Goal: Information Seeking & Learning: Check status

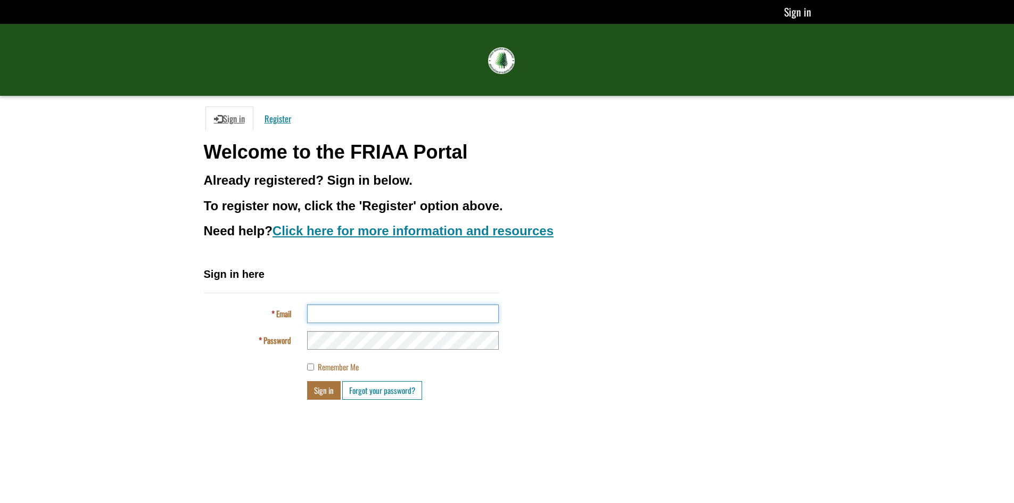
type input "**********"
click at [324, 391] on button "Sign in" at bounding box center [324, 390] width 34 height 19
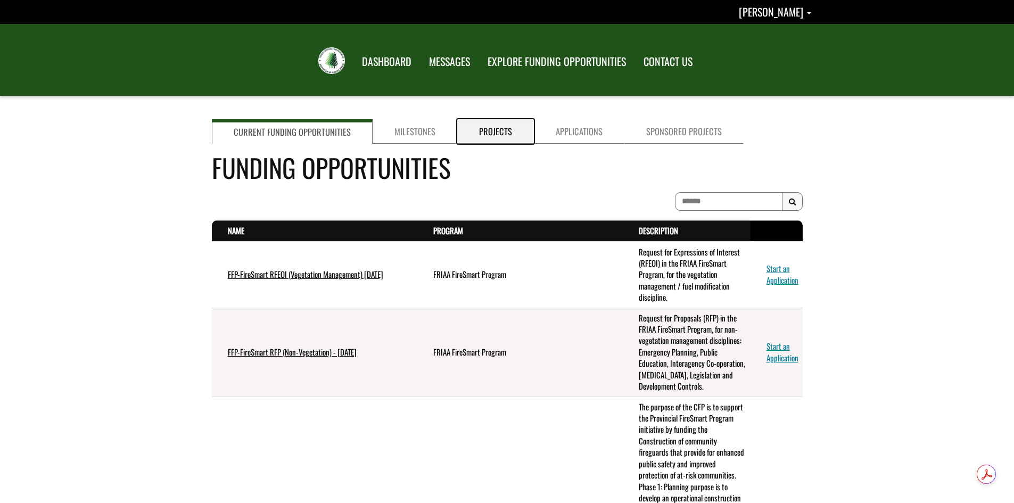
click at [495, 130] on link "Projects" at bounding box center [495, 131] width 77 height 24
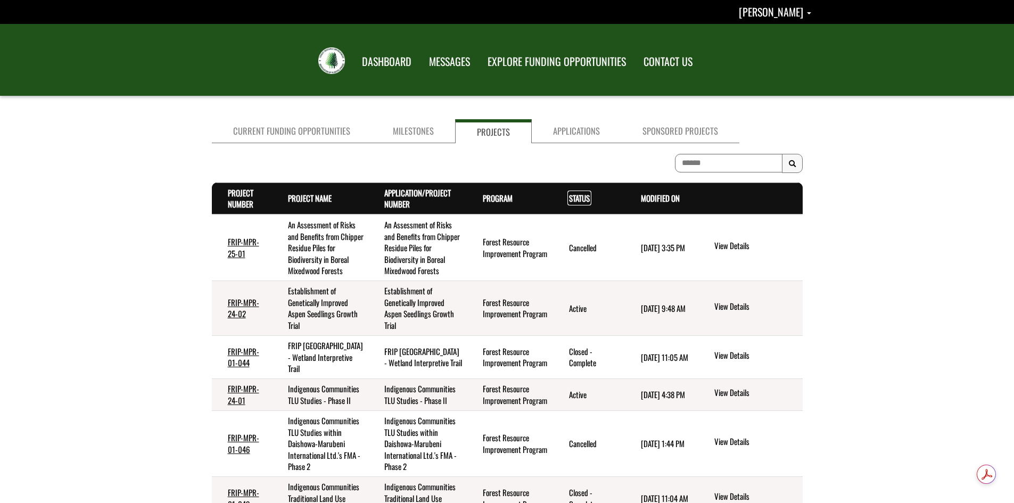
click at [578, 200] on link "Status . sort descending" at bounding box center [579, 198] width 21 height 12
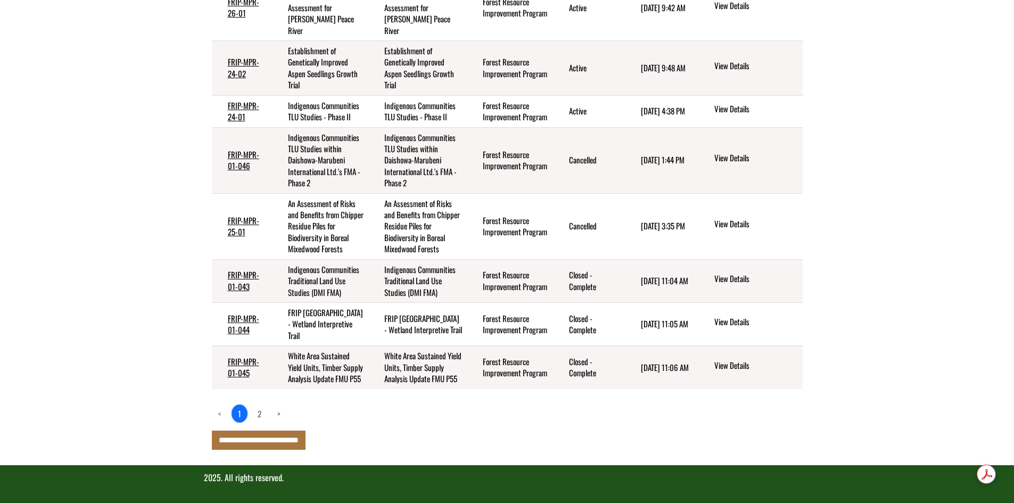
scroll to position [384, 0]
click at [260, 413] on link "2" at bounding box center [259, 413] width 16 height 18
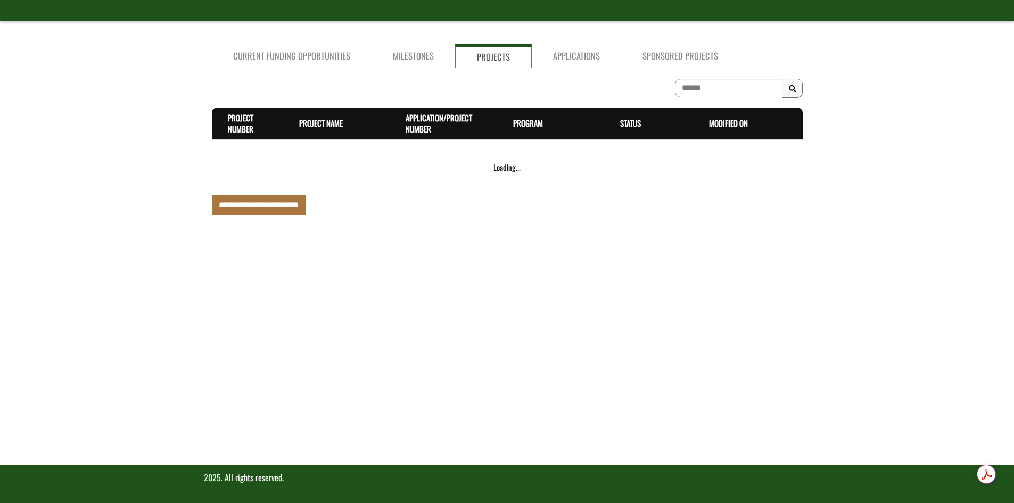
scroll to position [75, 0]
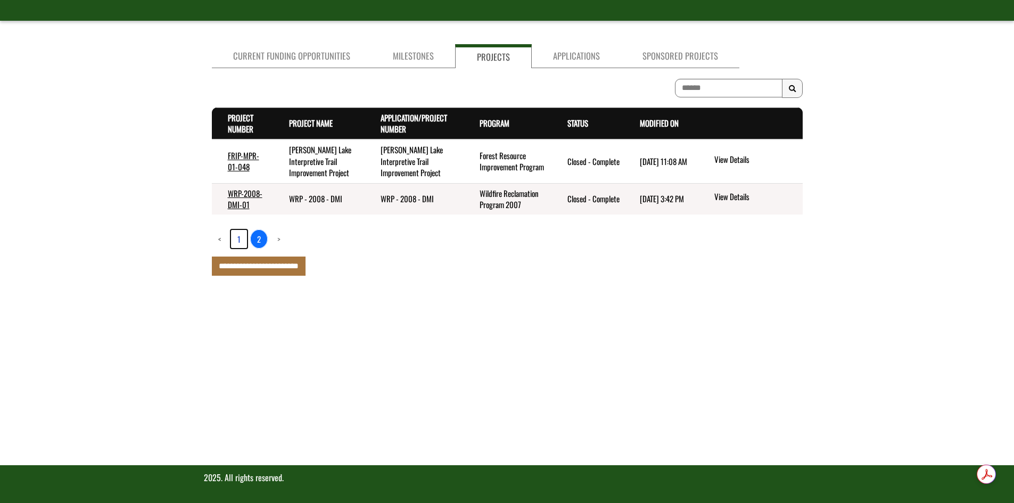
click at [238, 237] on link "1" at bounding box center [239, 239] width 16 height 18
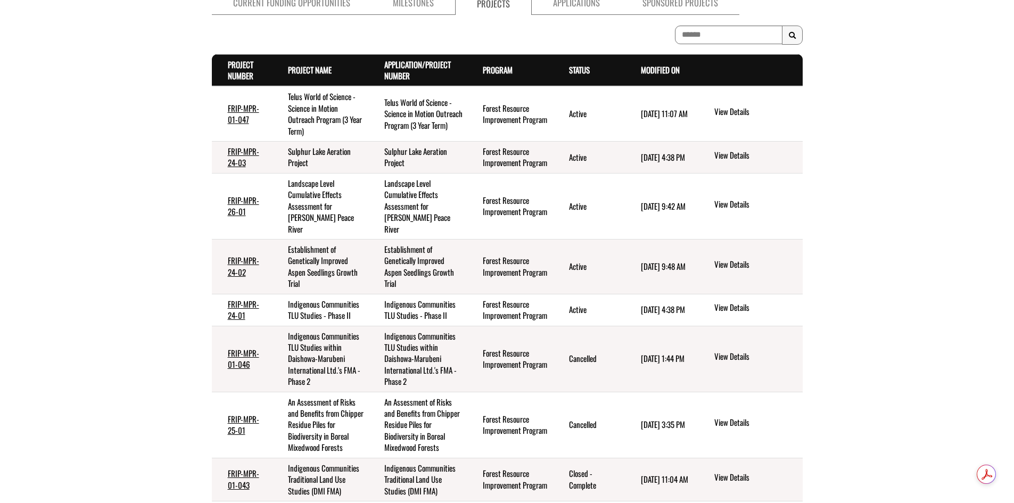
scroll to position [100, 0]
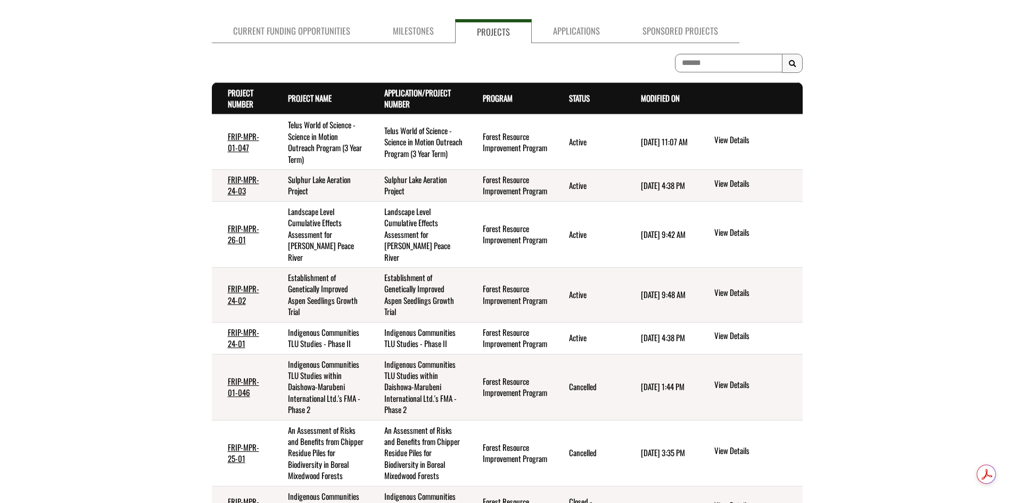
click at [432, 187] on td "Sulphur Lake Aeration Project" at bounding box center [417, 186] width 99 height 32
click at [731, 184] on link "View Details" at bounding box center [756, 184] width 84 height 14
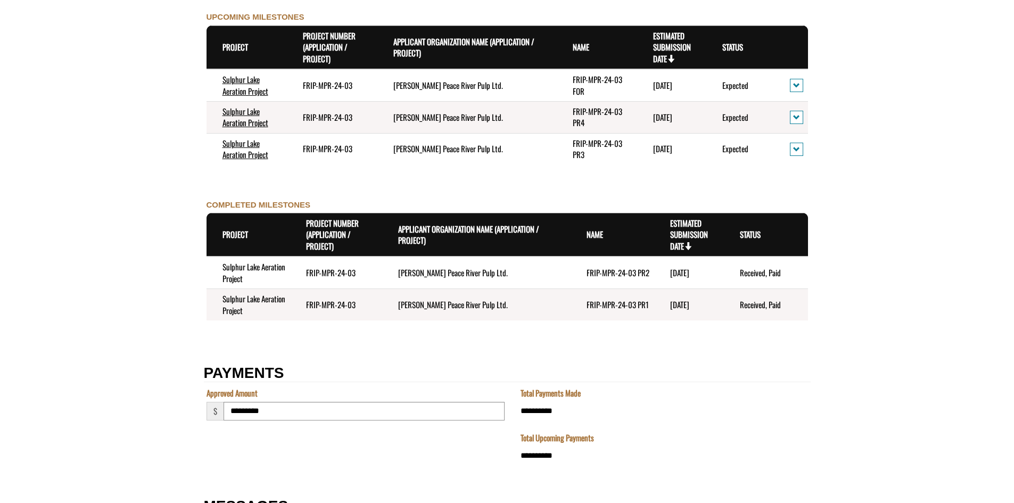
scroll to position [1206, 0]
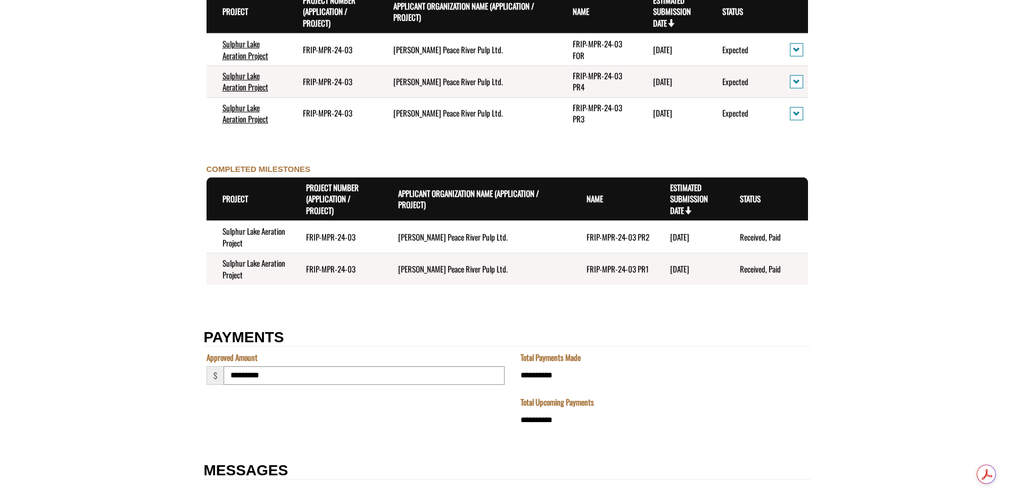
click at [354, 236] on td "FRIP-MPR-24-03" at bounding box center [336, 237] width 92 height 32
click at [431, 238] on td "Mercer Peace River Pulp Ltd." at bounding box center [476, 237] width 188 height 32
click at [611, 238] on td "FRIP-MPR-24-03 PR2" at bounding box center [612, 237] width 84 height 32
click at [689, 238] on time "[DATE]" at bounding box center [679, 237] width 19 height 12
click at [754, 239] on td "Received, Paid" at bounding box center [766, 237] width 84 height 32
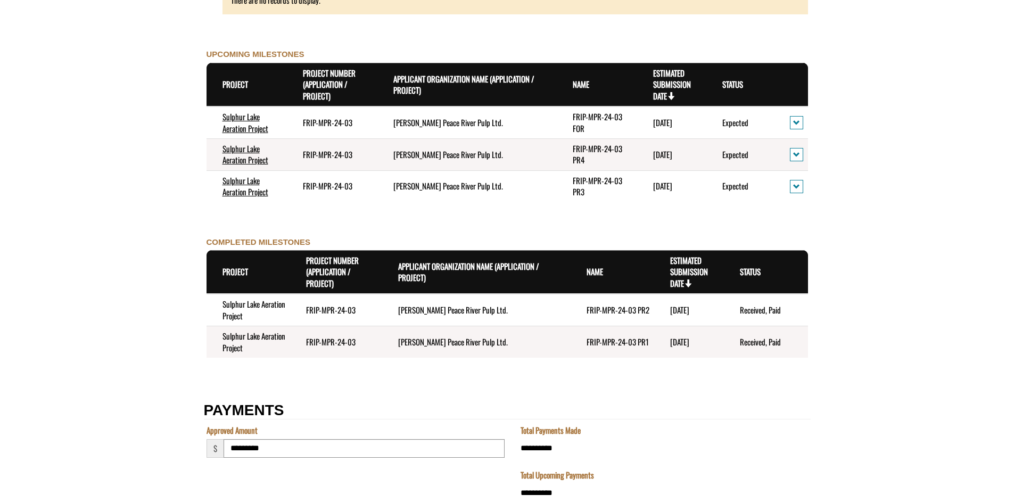
scroll to position [1126, 0]
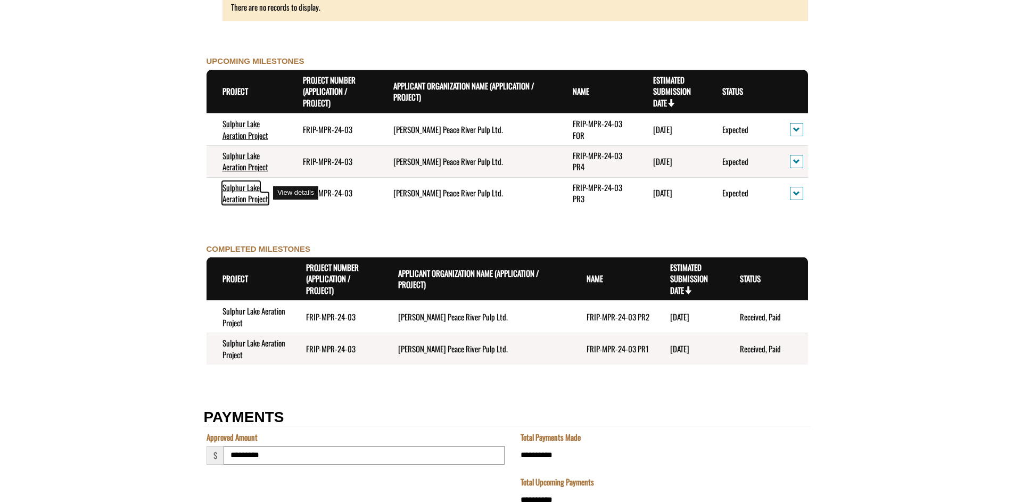
click at [236, 189] on link "Sulphur Lake Aeration Project" at bounding box center [245, 192] width 46 height 23
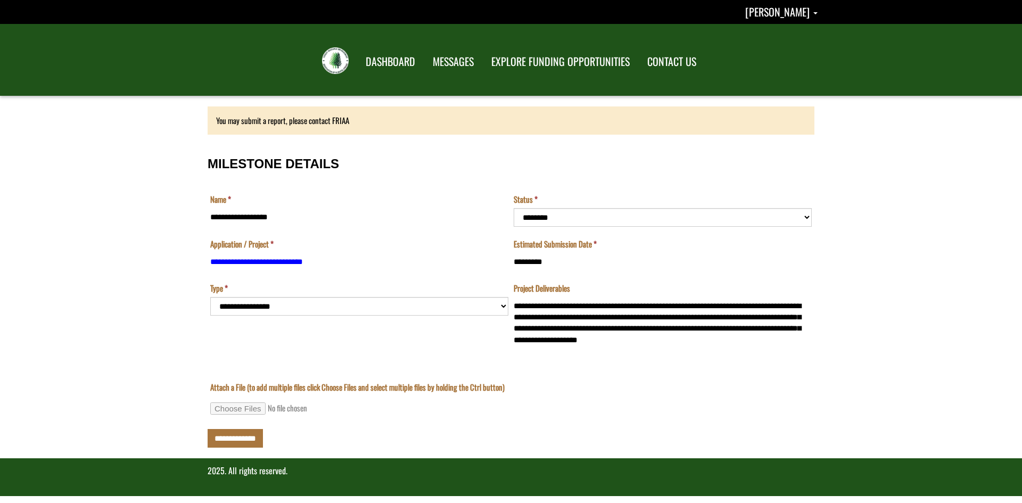
click at [503, 305] on td "**********" at bounding box center [359, 322] width 303 height 78
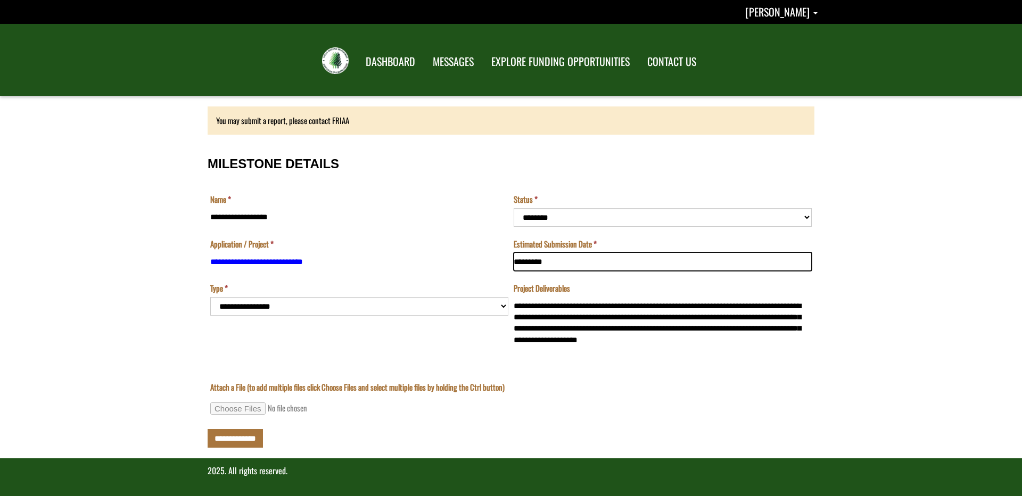
click at [776, 266] on input "*********" at bounding box center [662, 261] width 298 height 19
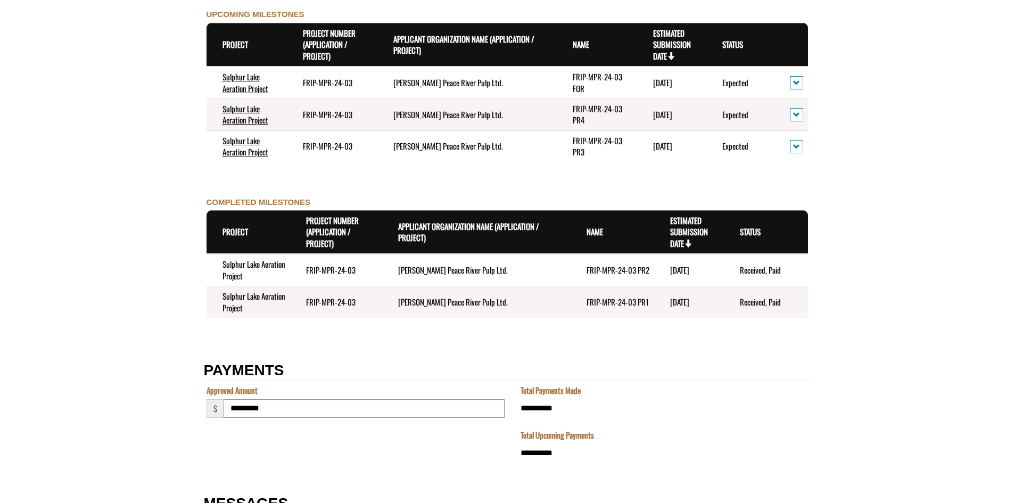
scroll to position [1161, 0]
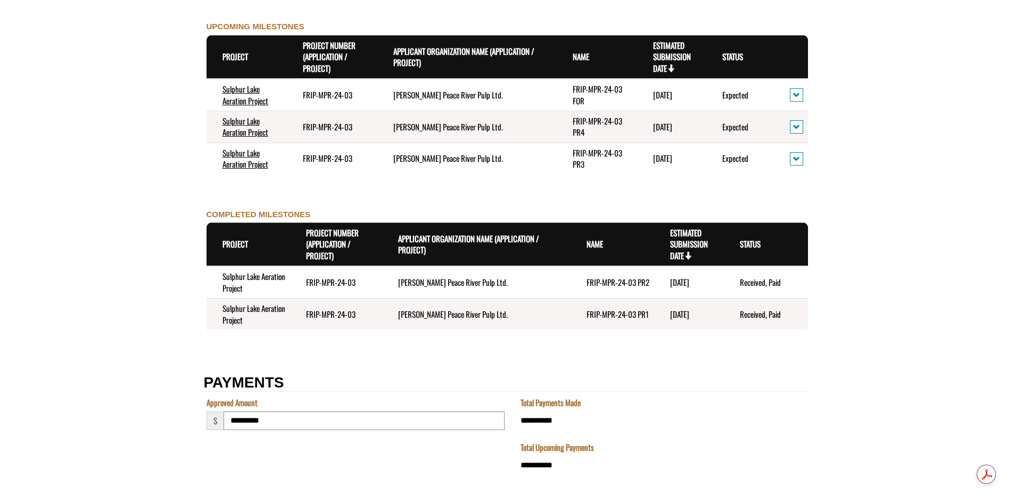
click at [341, 283] on td "FRIP-MPR-24-03" at bounding box center [336, 282] width 92 height 32
click at [286, 285] on td "Sulphur Lake Aeration Project" at bounding box center [248, 282] width 84 height 32
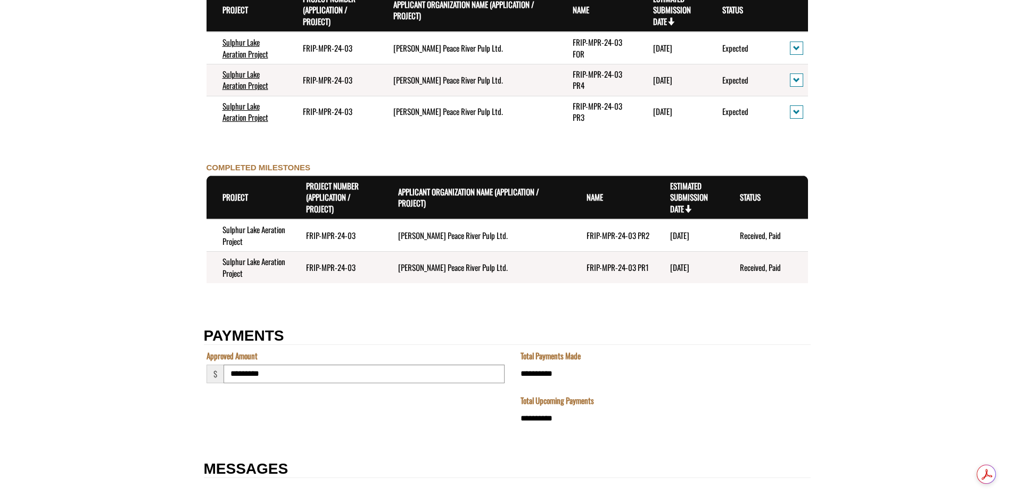
scroll to position [1198, 0]
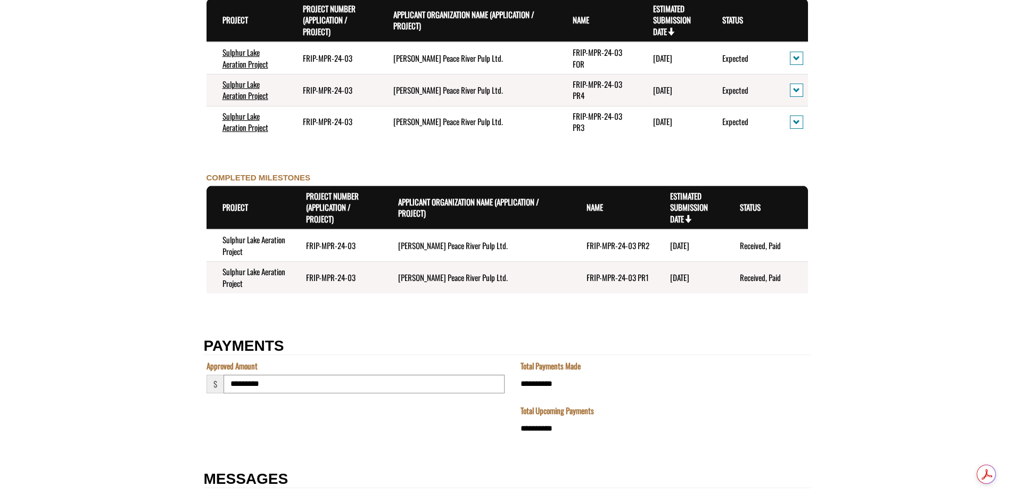
click at [719, 365] on div "Total Payments Made" at bounding box center [663, 363] width 287 height 6
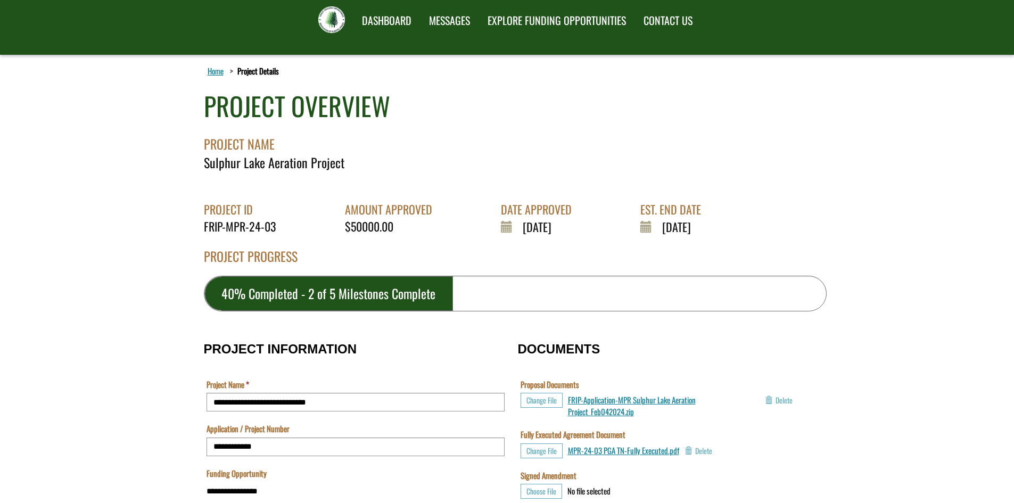
scroll to position [0, 0]
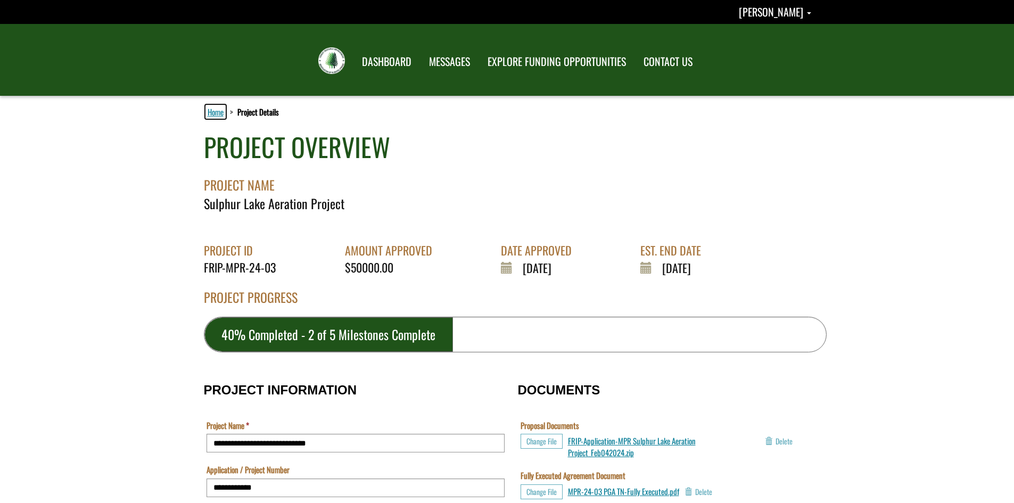
click at [214, 112] on link "Home" at bounding box center [215, 112] width 20 height 14
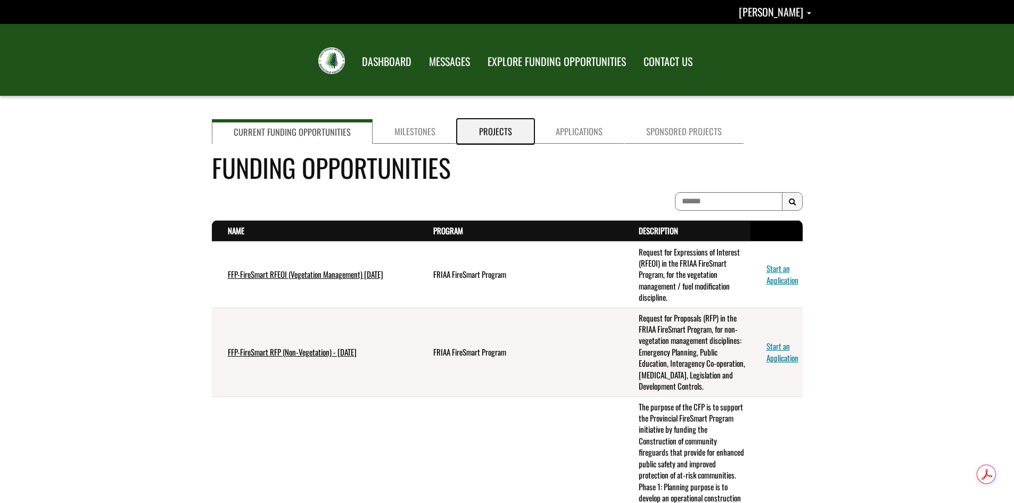
click at [491, 131] on link "Projects" at bounding box center [495, 131] width 77 height 24
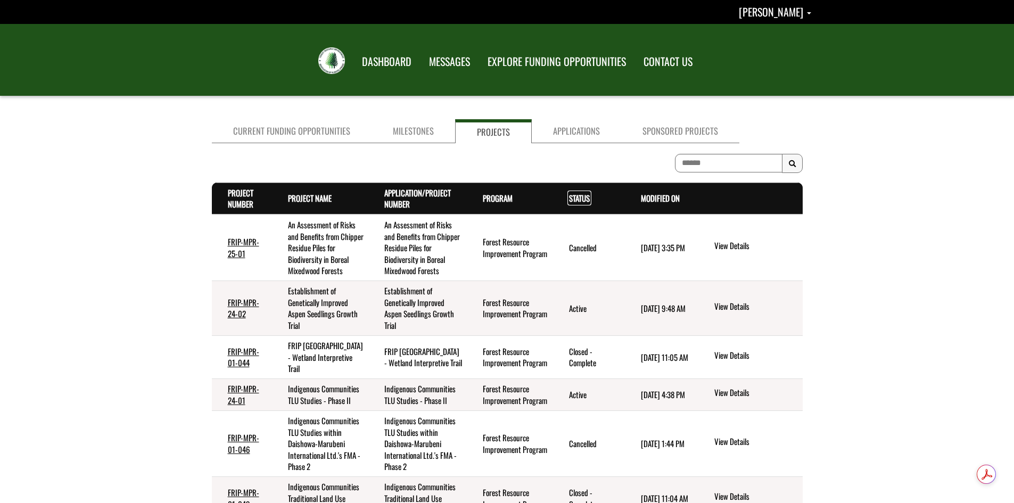
click at [577, 200] on link "Status . sort descending" at bounding box center [579, 198] width 21 height 12
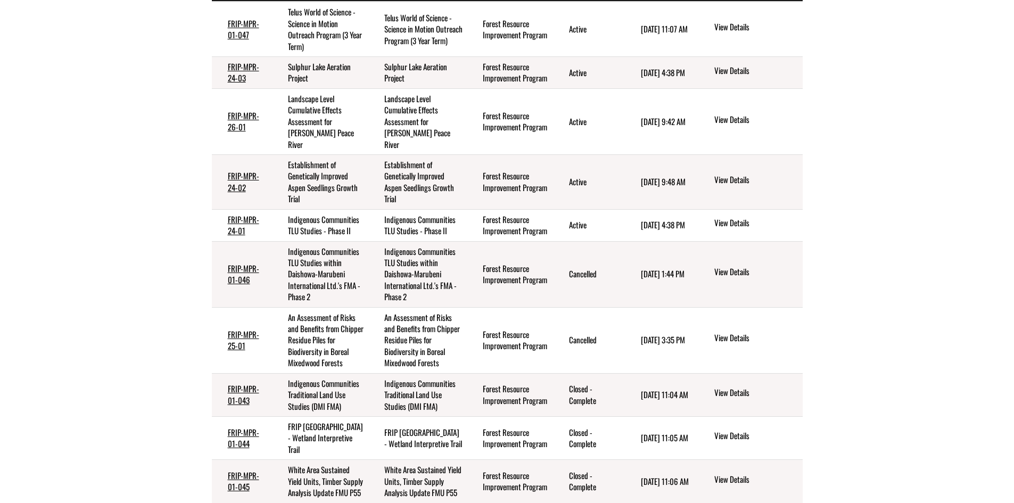
scroll to position [384, 0]
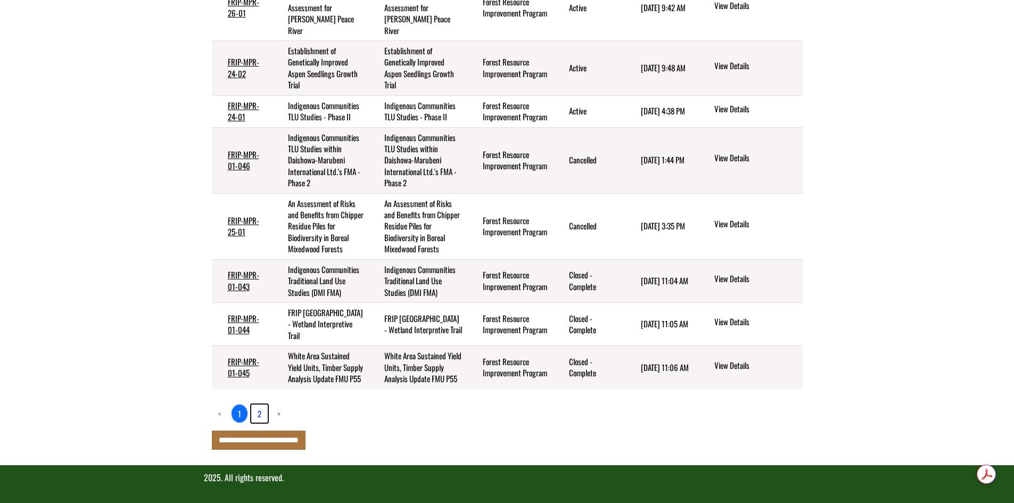
click at [262, 414] on link "2" at bounding box center [259, 413] width 16 height 18
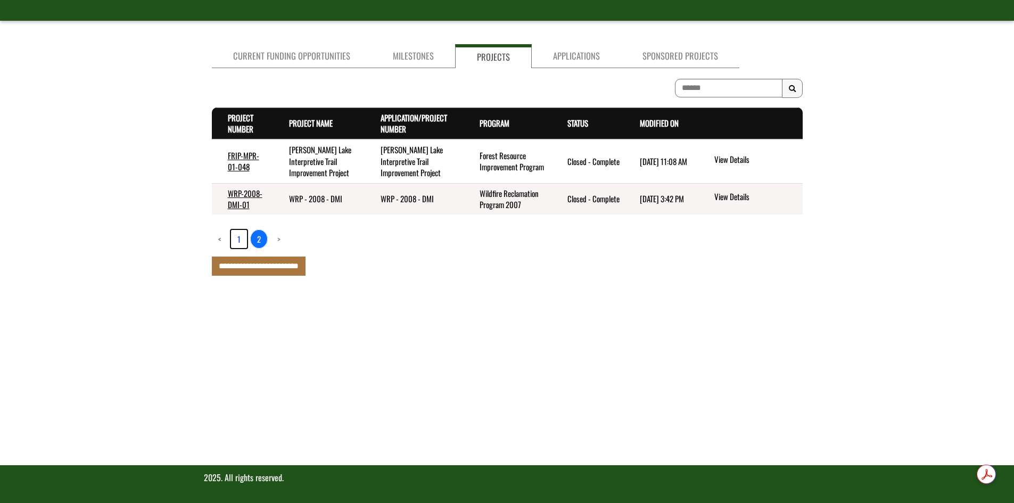
click at [239, 238] on link "1" at bounding box center [239, 239] width 16 height 18
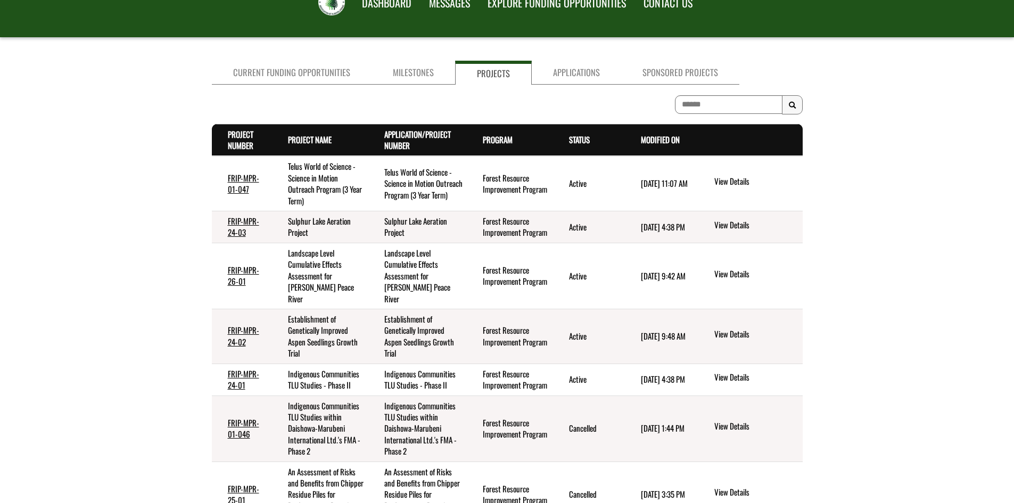
scroll to position [71, 0]
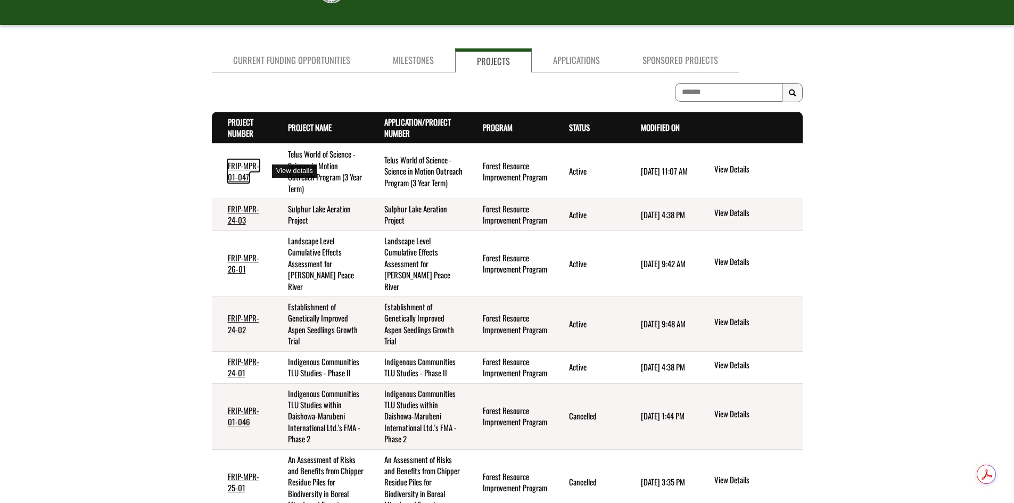
click at [246, 168] on link "FRIP-MPR-01-047" at bounding box center [243, 171] width 31 height 23
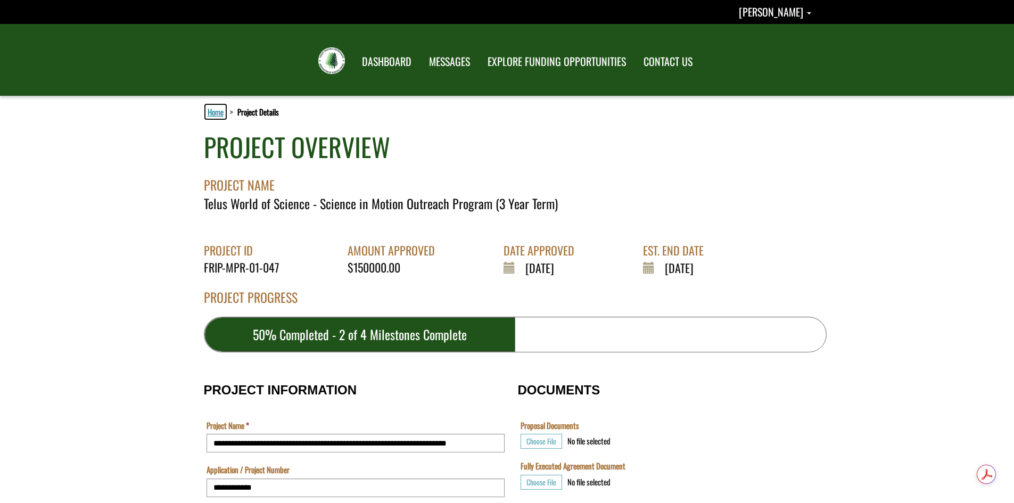
click at [216, 113] on link "Home" at bounding box center [215, 112] width 20 height 14
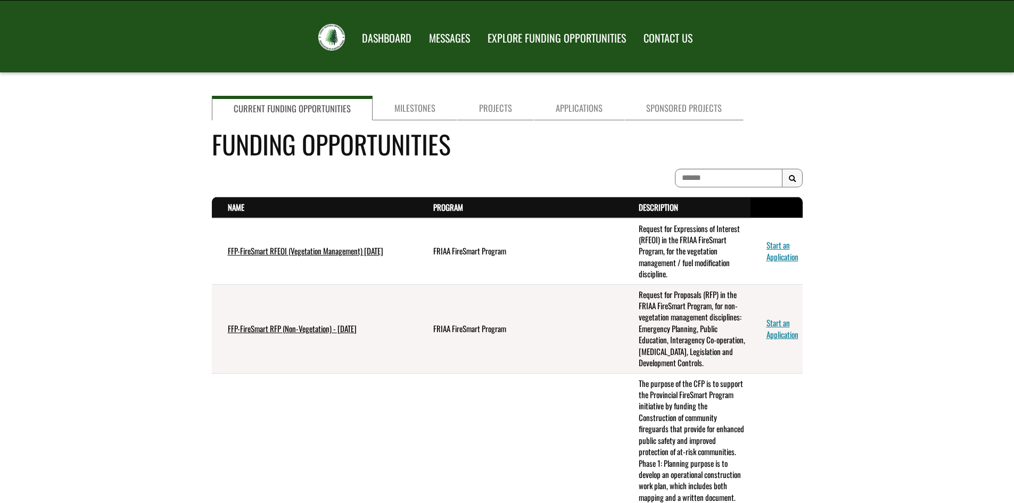
scroll to position [36, 0]
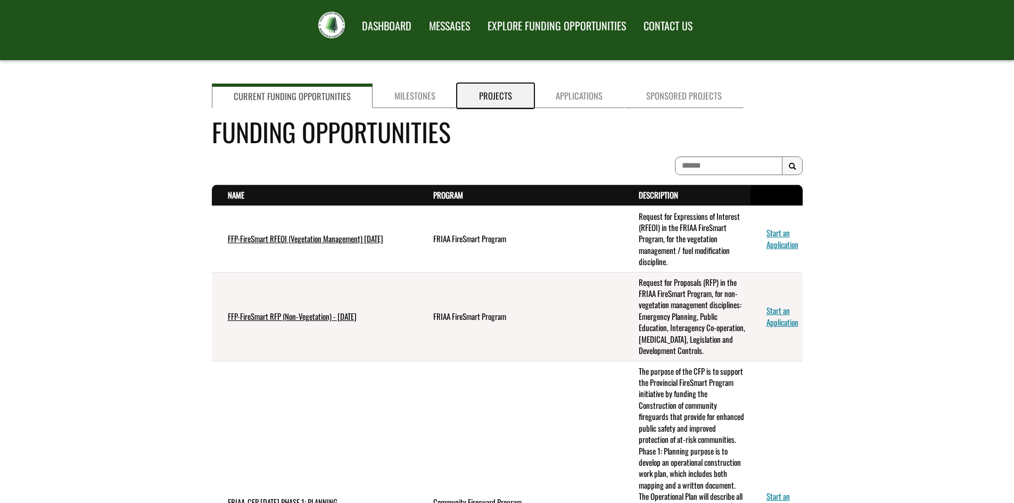
click at [500, 97] on link "Projects" at bounding box center [495, 96] width 77 height 24
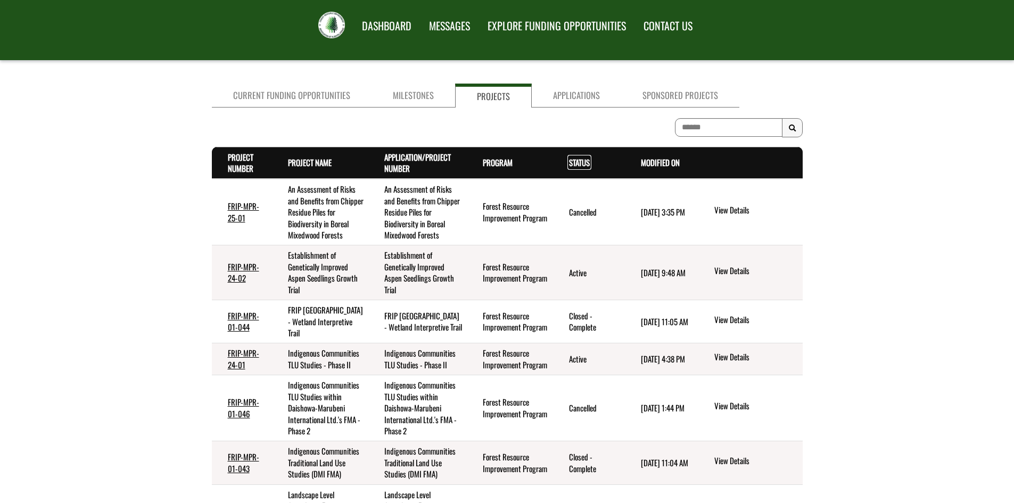
click at [579, 161] on link "Status . sort descending" at bounding box center [579, 162] width 21 height 12
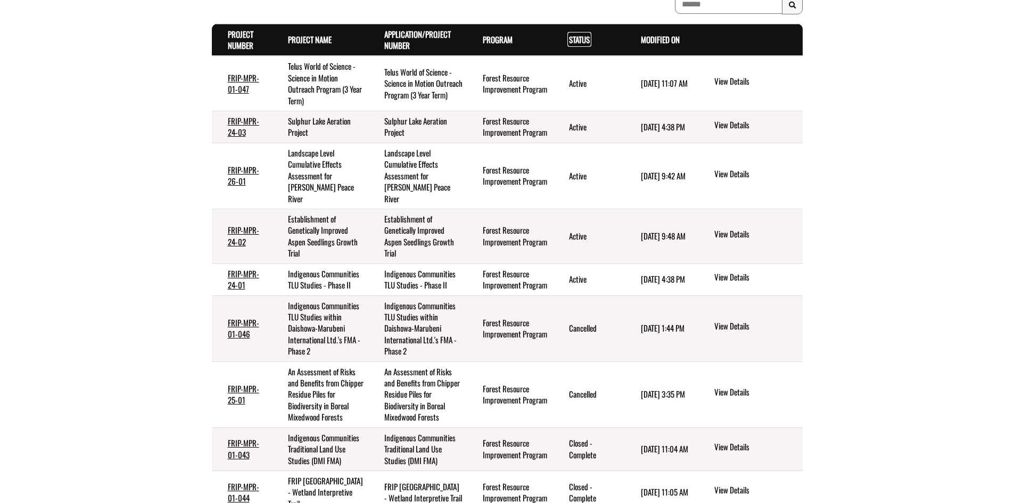
scroll to position [142, 0]
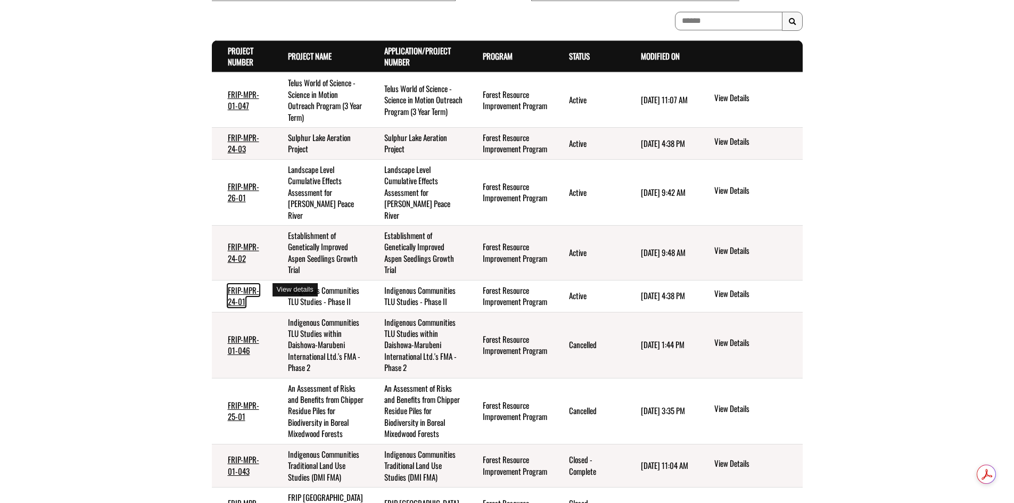
click at [244, 284] on link "FRIP-MPR-24-01" at bounding box center [243, 295] width 31 height 23
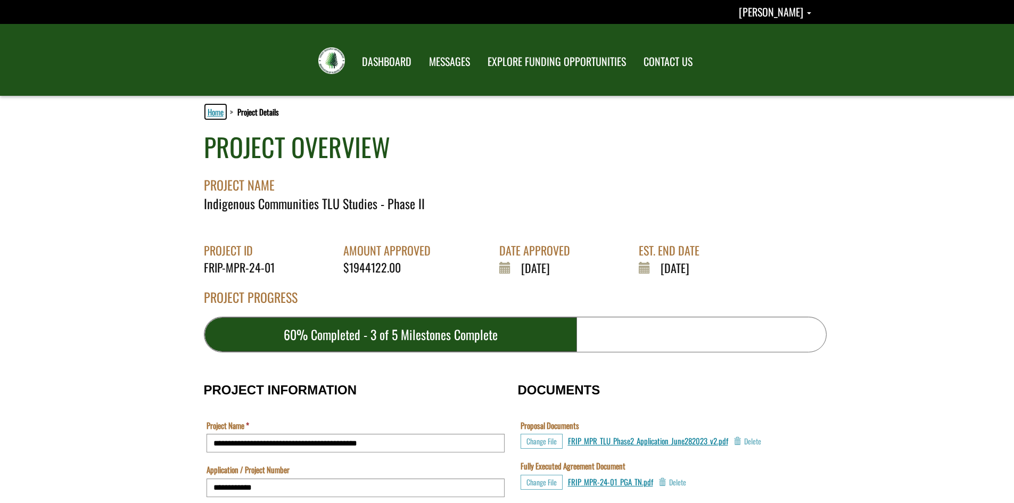
click at [217, 111] on link "Home" at bounding box center [215, 112] width 20 height 14
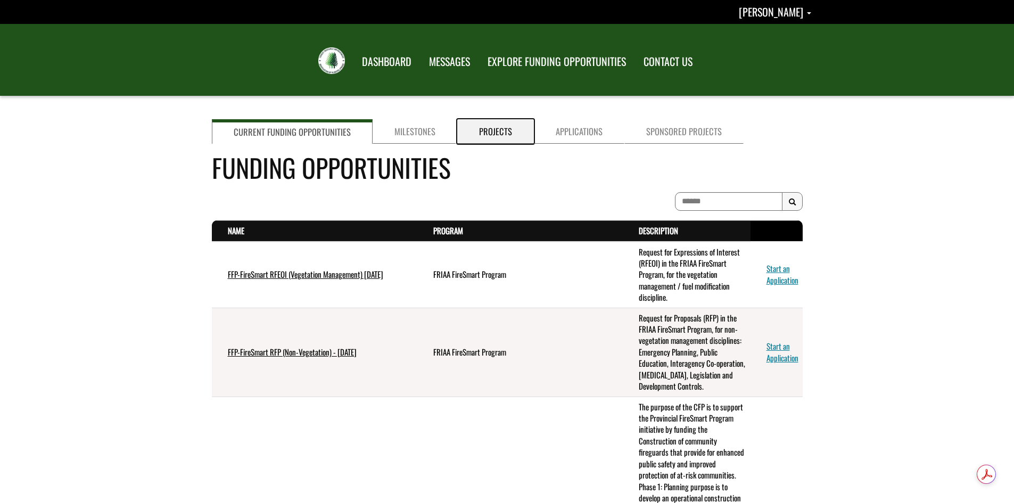
click at [492, 133] on link "Projects" at bounding box center [495, 131] width 77 height 24
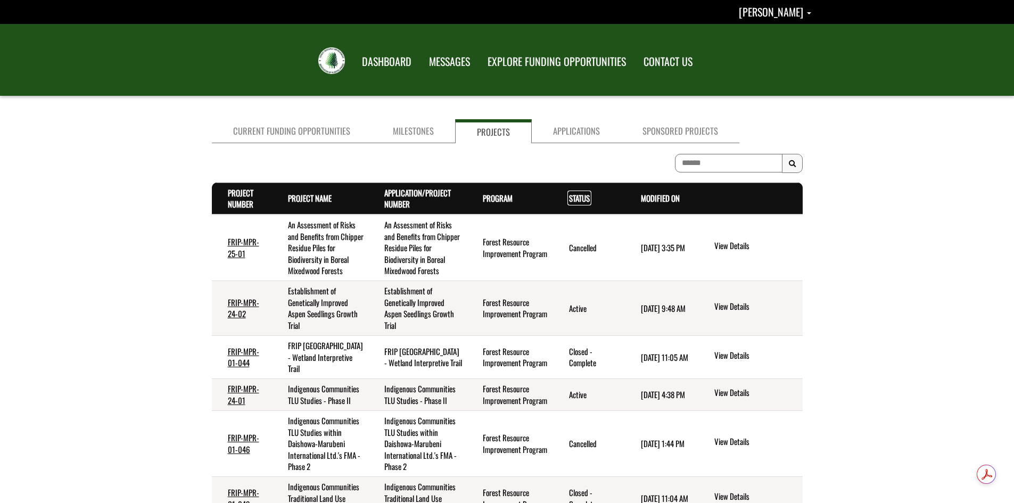
click at [578, 198] on link "Status . sort descending" at bounding box center [579, 198] width 21 height 12
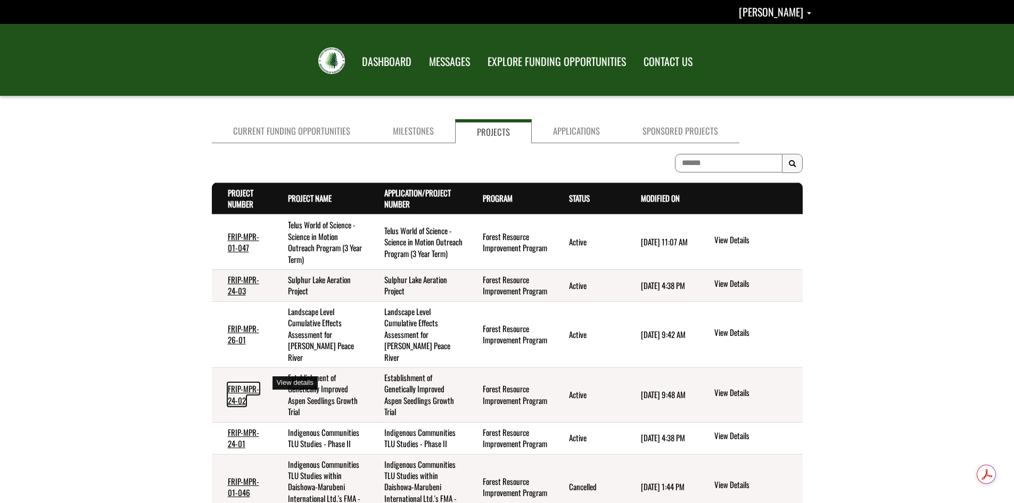
click at [243, 383] on link "FRIP-MPR-24-02" at bounding box center [243, 394] width 31 height 23
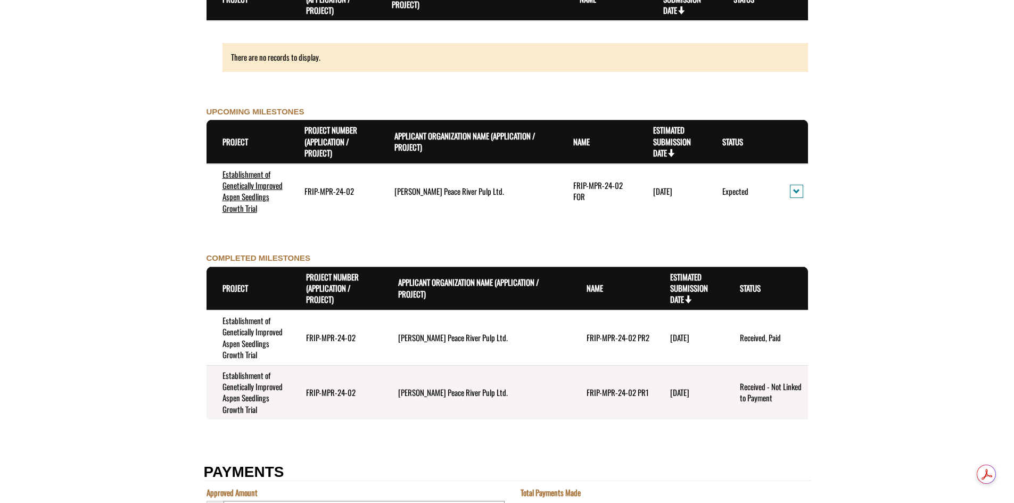
scroll to position [1100, 0]
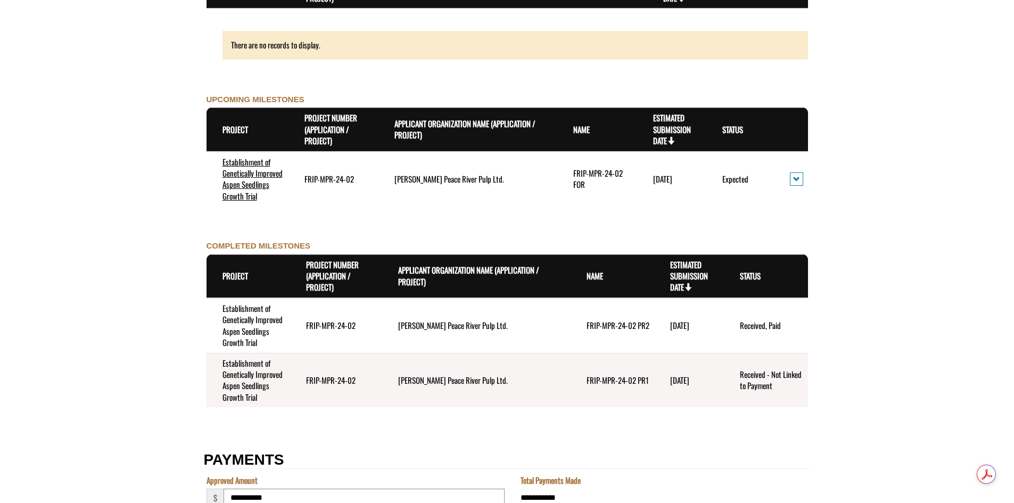
drag, startPoint x: 94, startPoint y: 227, endPoint x: 104, endPoint y: 234, distance: 12.2
click at [96, 227] on form "**********" at bounding box center [507, 1] width 1014 height 2011
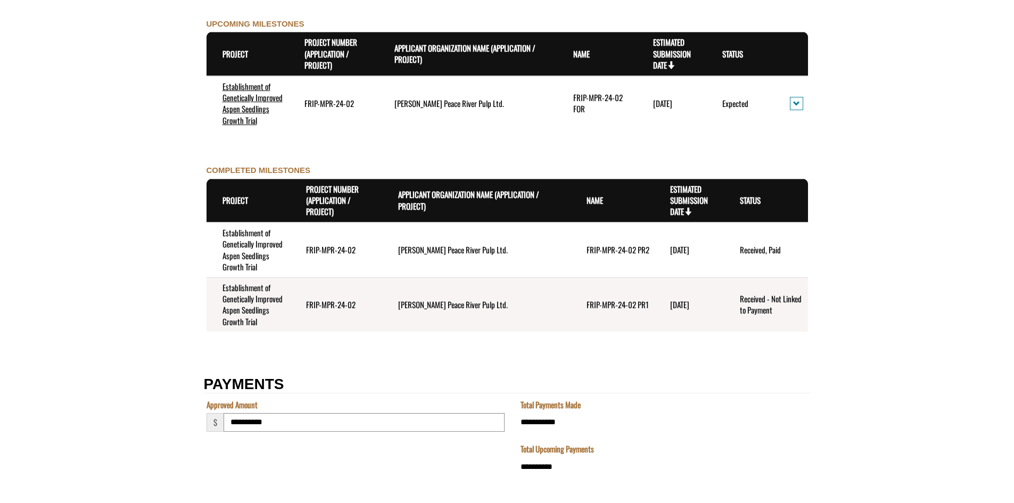
scroll to position [1206, 0]
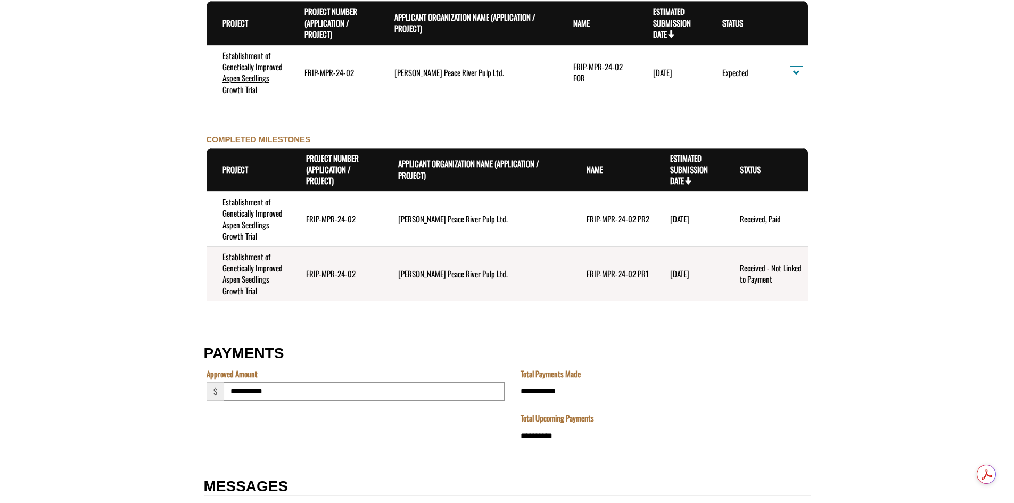
click at [755, 272] on td "Received - Not Linked to Payment" at bounding box center [766, 273] width 84 height 54
click at [750, 271] on td "Received - Not Linked to Payment" at bounding box center [766, 273] width 84 height 54
drag, startPoint x: 740, startPoint y: 267, endPoint x: 780, endPoint y: 280, distance: 42.7
click at [780, 280] on td "Received - Not Linked to Payment" at bounding box center [766, 273] width 84 height 54
copy td "Received - Not Linked to Payment"
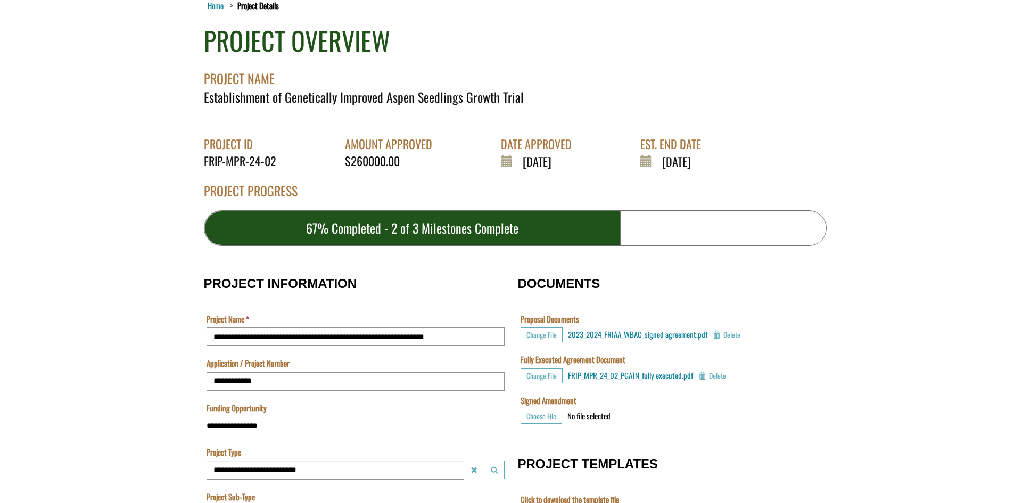
scroll to position [0, 0]
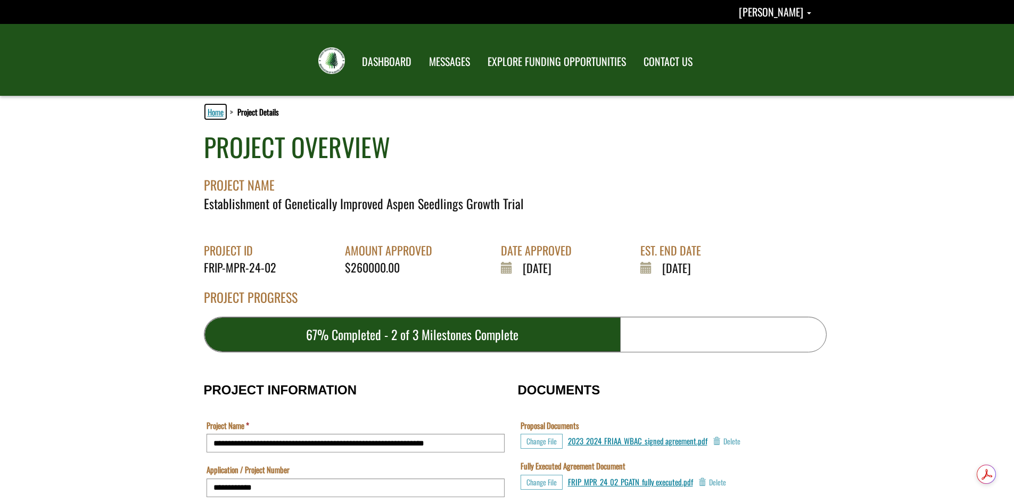
click at [217, 111] on link "Home" at bounding box center [215, 112] width 20 height 14
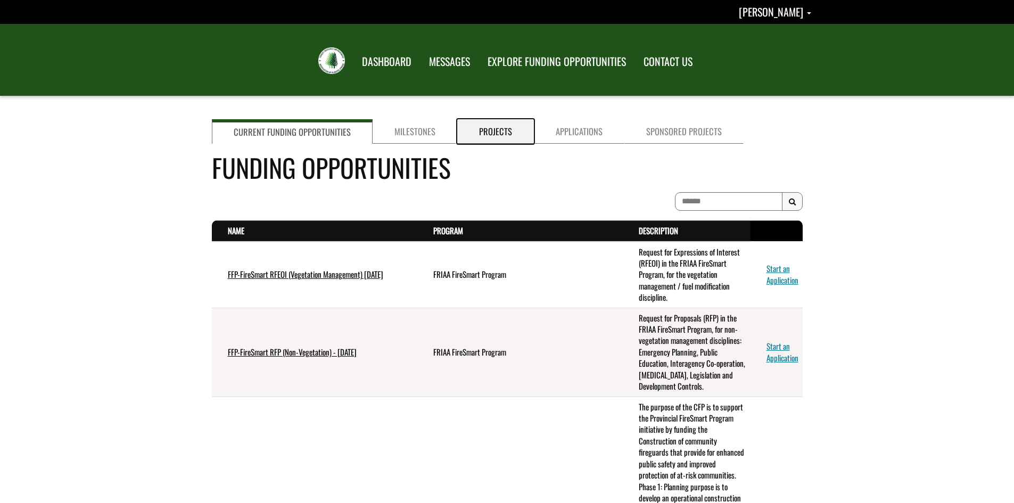
click at [495, 129] on link "Projects" at bounding box center [495, 131] width 77 height 24
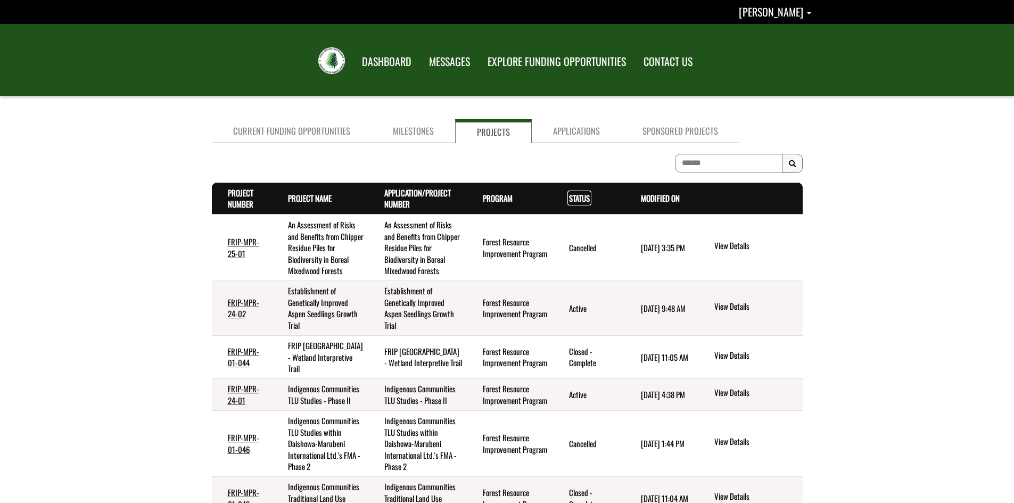
click at [573, 196] on link "Status . sort descending" at bounding box center [579, 198] width 21 height 12
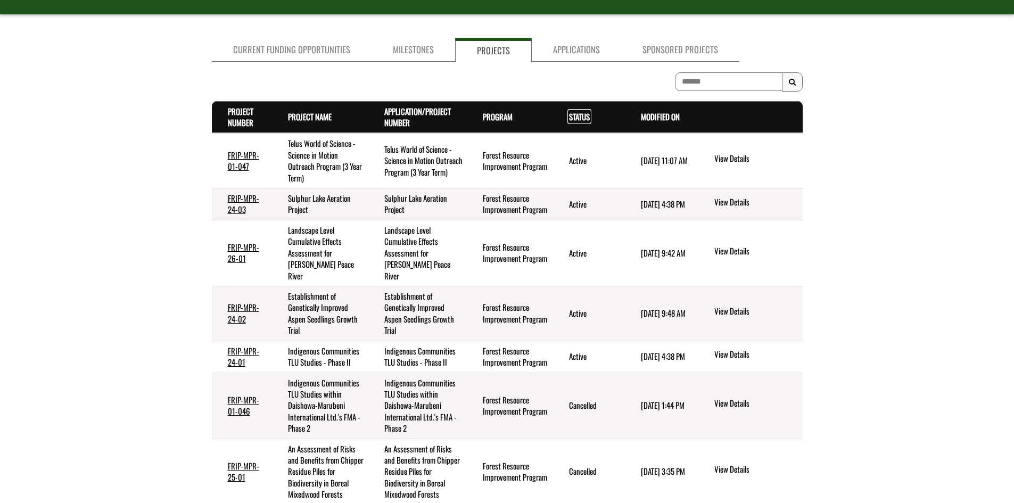
scroll to position [64, 0]
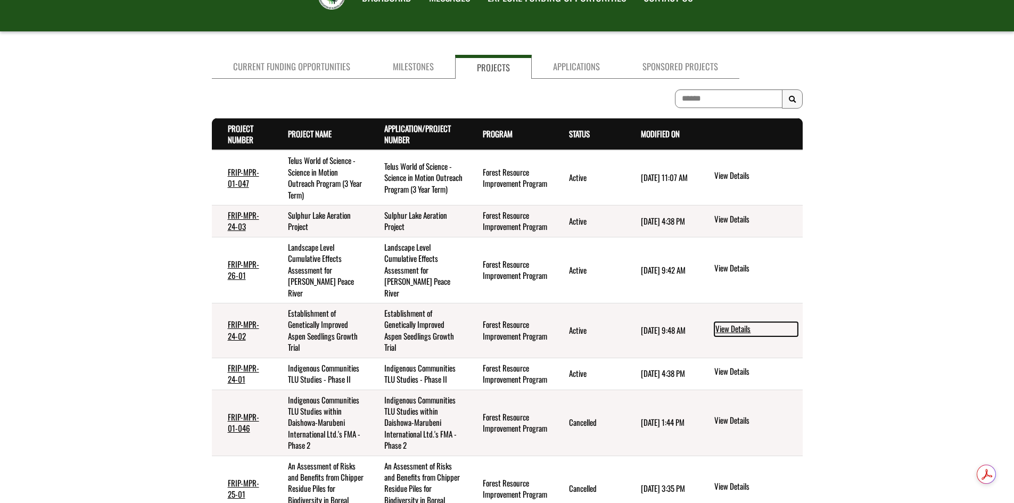
click at [728, 322] on link "View Details" at bounding box center [756, 329] width 84 height 14
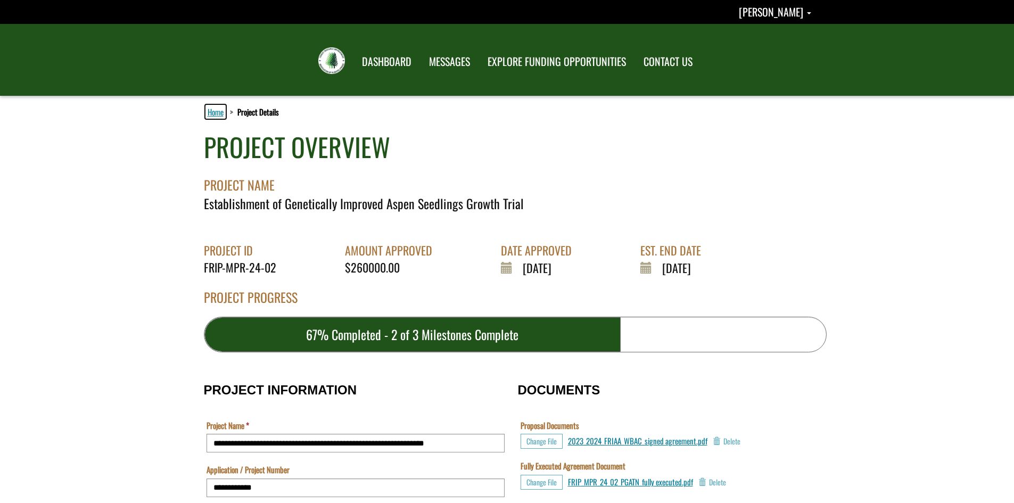
click at [211, 113] on link "Home" at bounding box center [215, 112] width 20 height 14
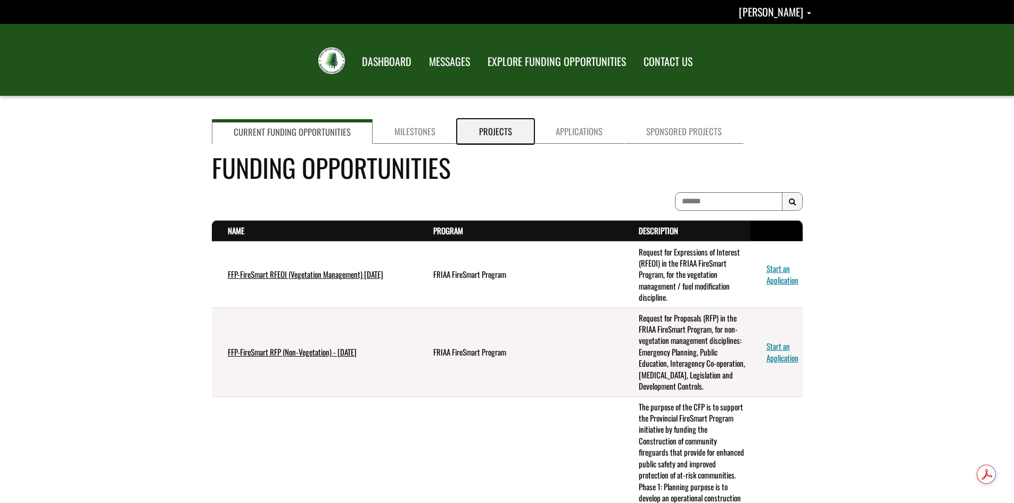
click at [494, 134] on link "Projects" at bounding box center [495, 131] width 77 height 24
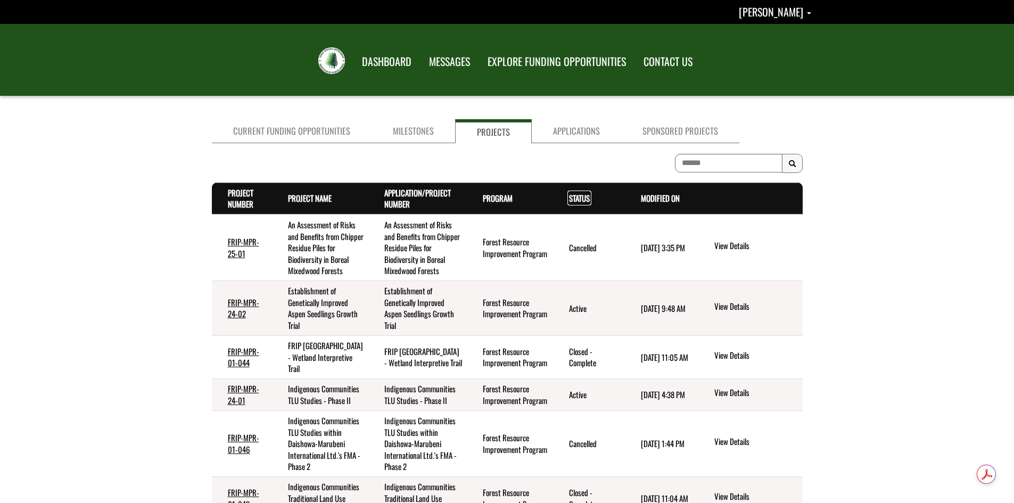
click at [575, 196] on link "Status . sort descending" at bounding box center [579, 198] width 21 height 12
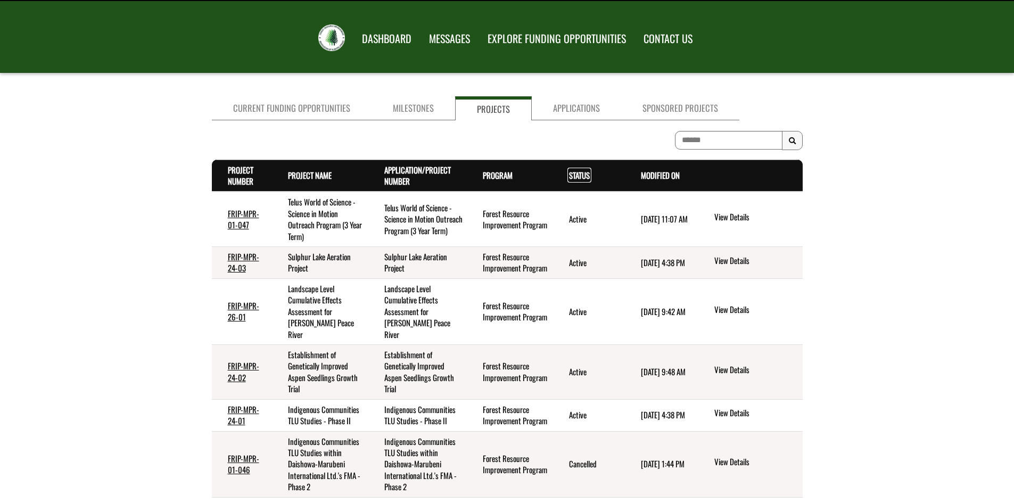
scroll to position [36, 0]
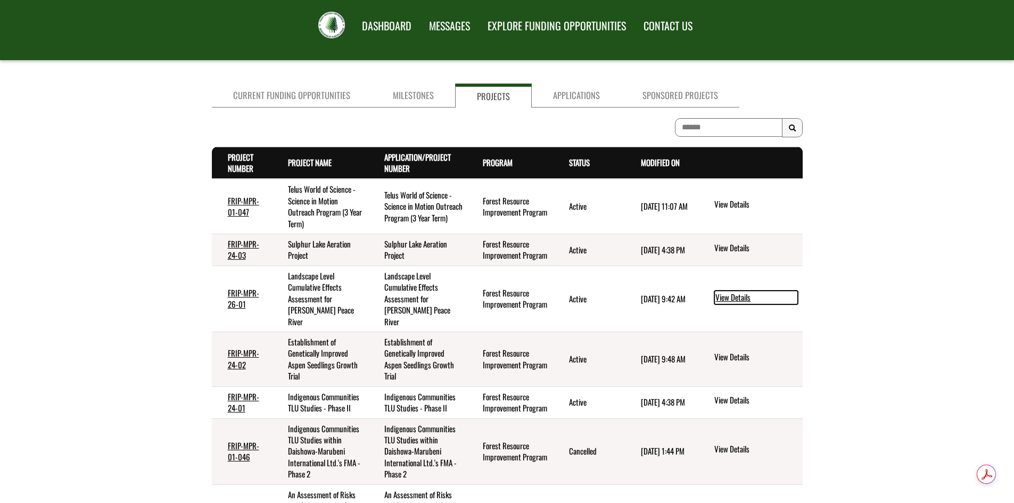
click at [730, 292] on link "View Details" at bounding box center [756, 298] width 84 height 14
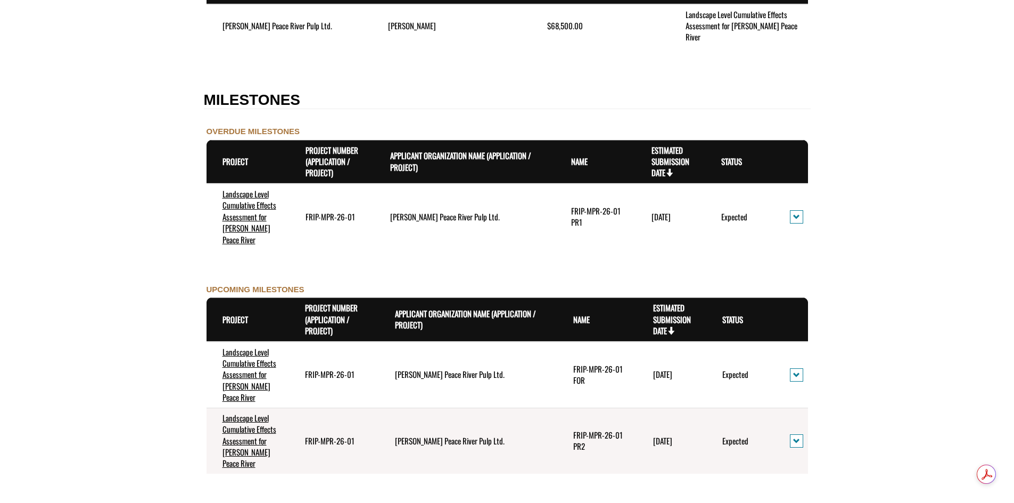
scroll to position [922, 0]
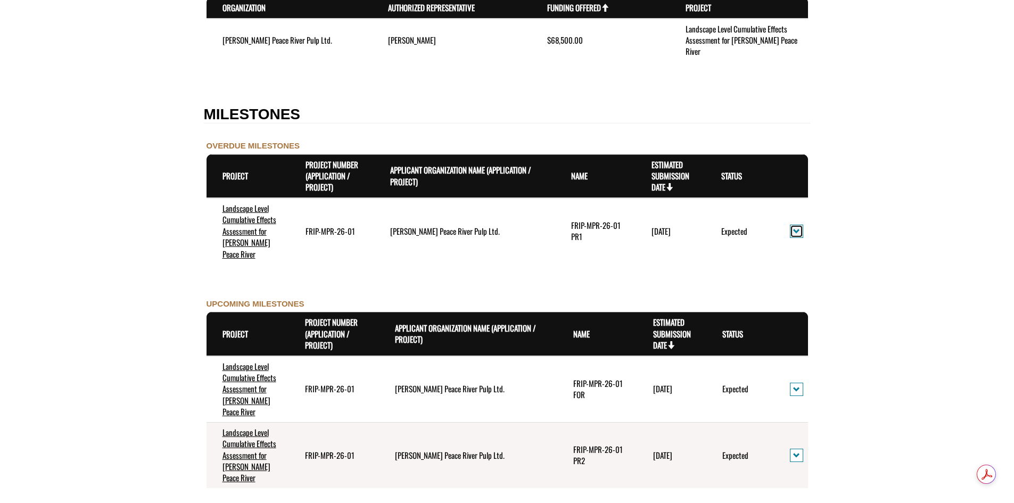
click at [797, 227] on span "action menu" at bounding box center [796, 231] width 7 height 8
click at [799, 227] on span "action menu" at bounding box center [796, 231] width 7 height 8
click at [816, 233] on link "View Details" at bounding box center [833, 232] width 82 height 14
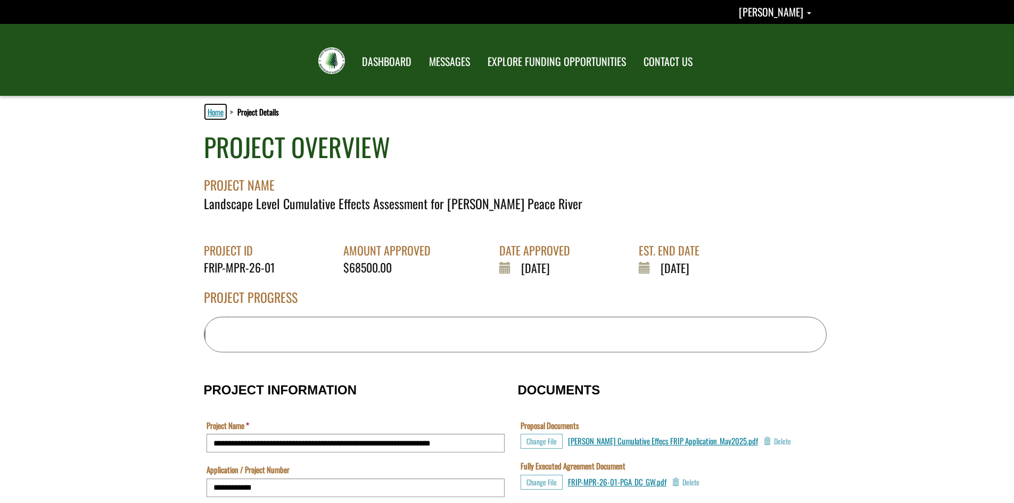
click at [217, 112] on link "Home" at bounding box center [215, 112] width 20 height 14
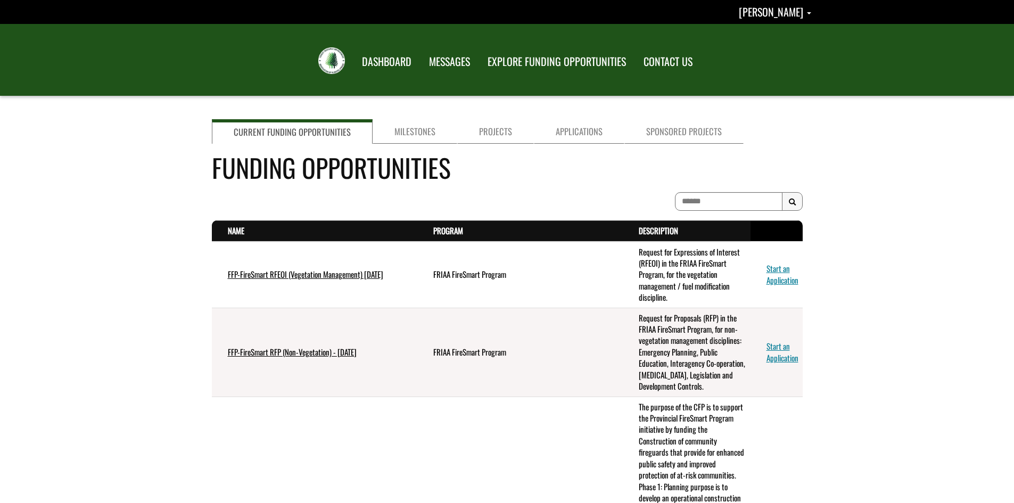
scroll to position [36, 0]
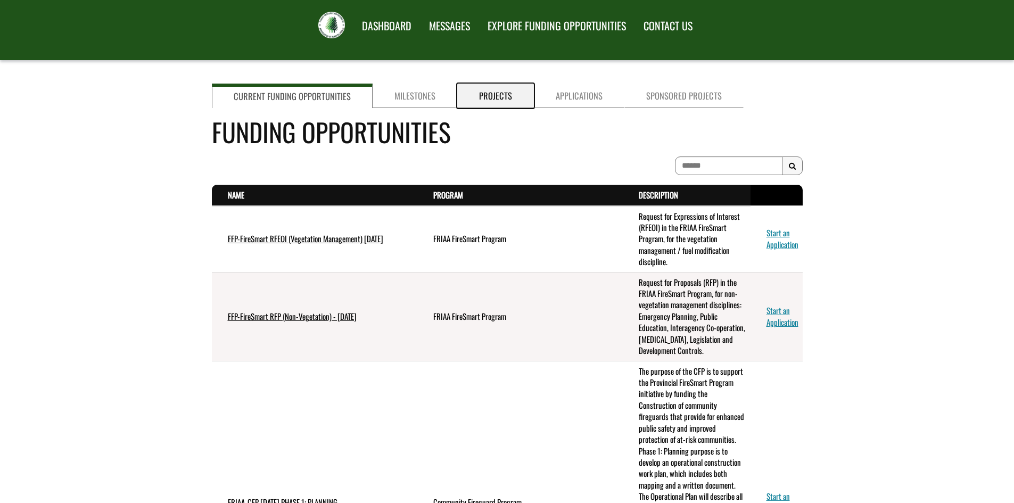
click at [497, 96] on link "Projects" at bounding box center [495, 96] width 77 height 24
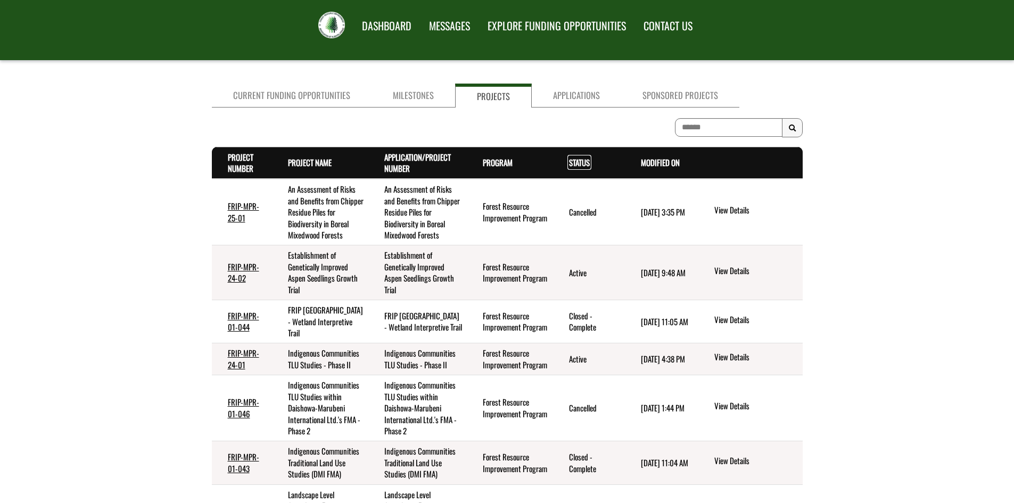
click at [578, 161] on link "Status . sort descending" at bounding box center [579, 162] width 21 height 12
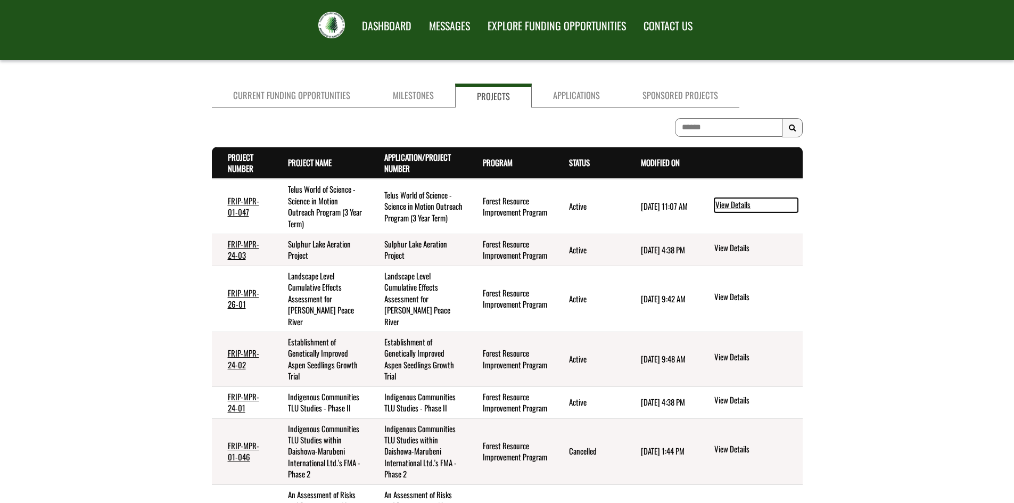
click at [738, 204] on link "View Details" at bounding box center [756, 205] width 84 height 14
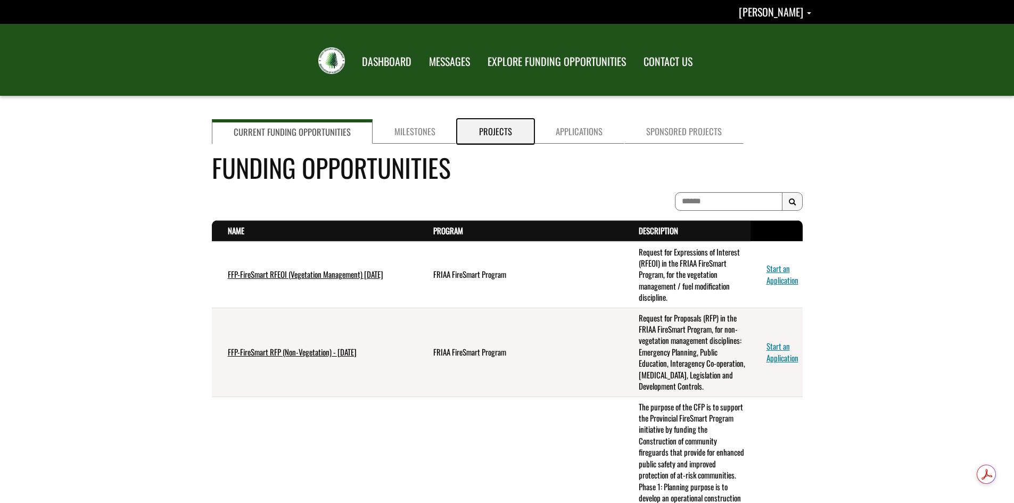
click at [495, 130] on link "Projects" at bounding box center [495, 131] width 77 height 24
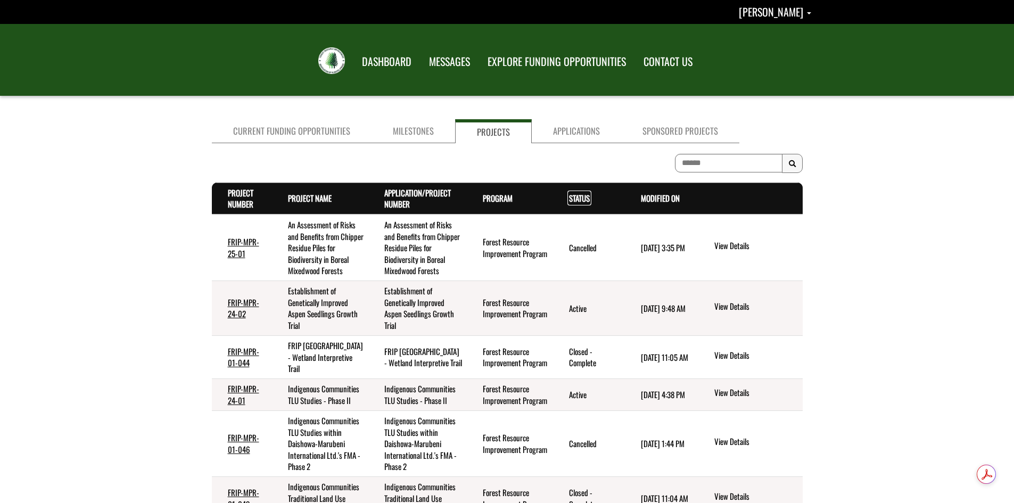
click at [575, 198] on link "Status . sort descending" at bounding box center [579, 198] width 21 height 12
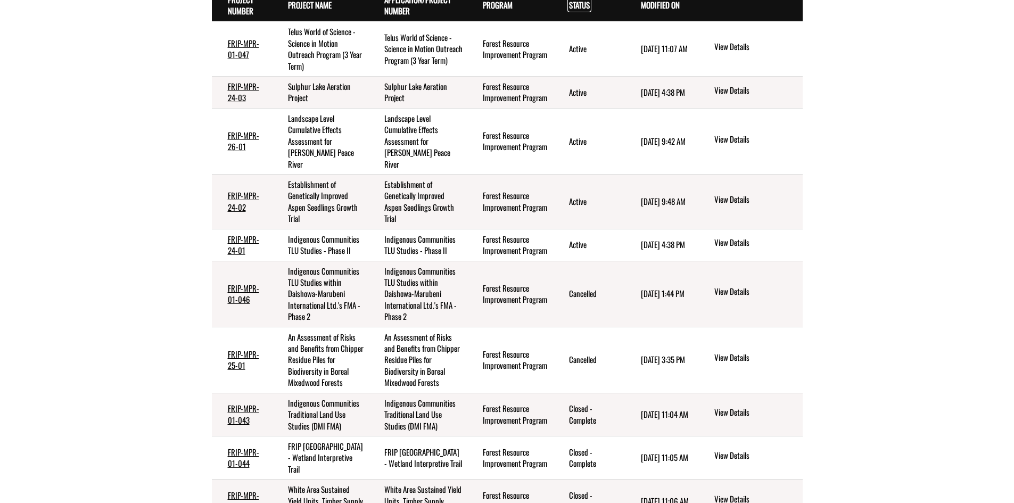
scroll to position [71, 0]
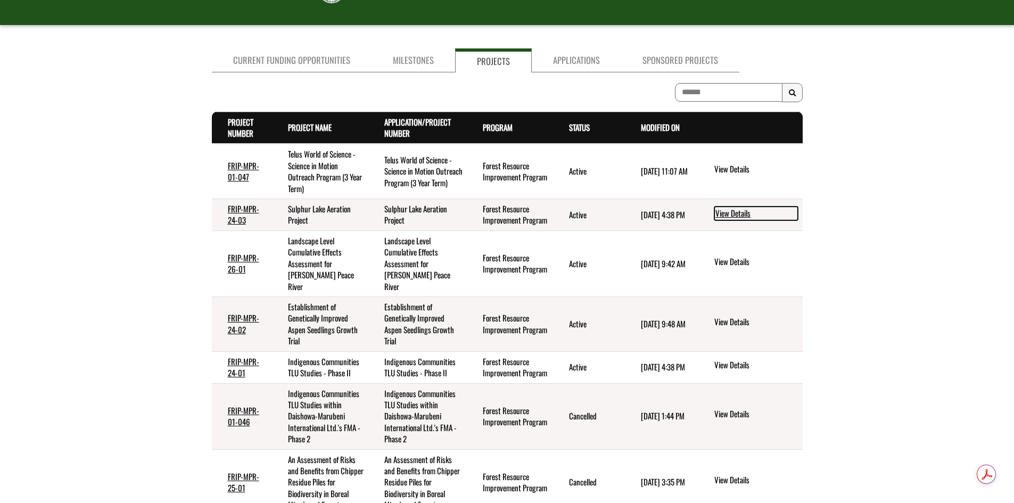
click at [733, 215] on link "View Details" at bounding box center [756, 213] width 84 height 14
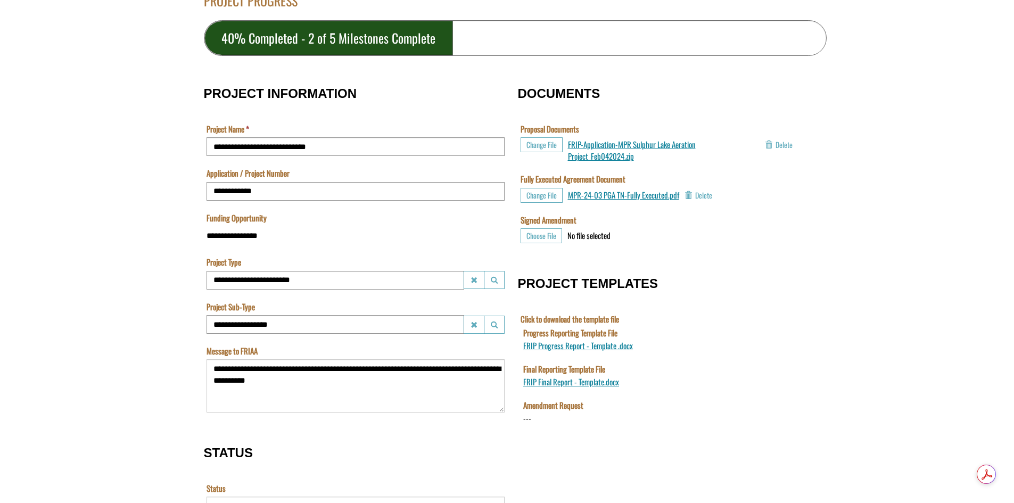
scroll to position [204, 0]
